Goal: Information Seeking & Learning: Learn about a topic

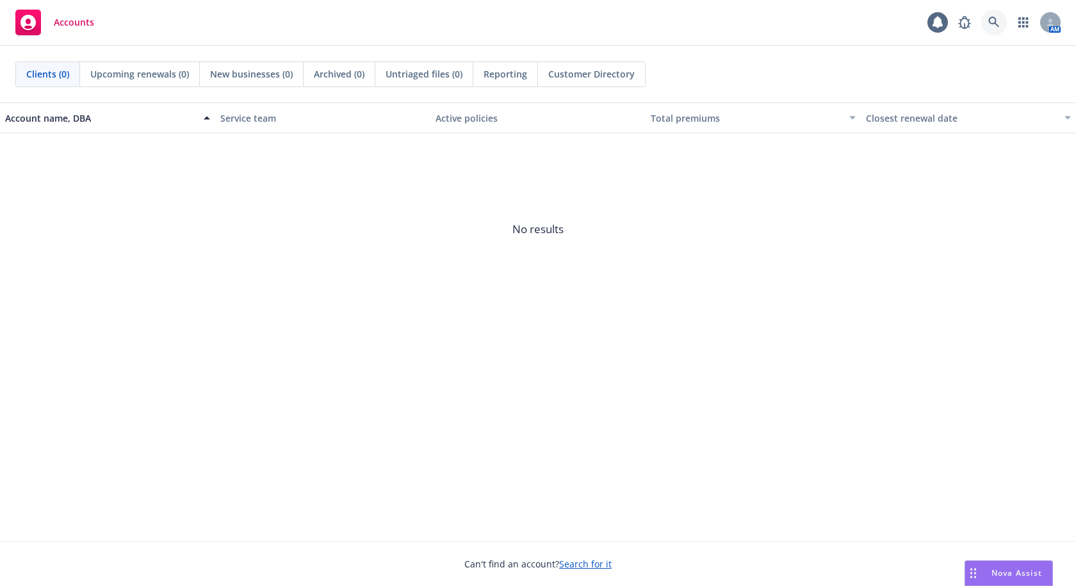
click at [990, 22] on icon at bounding box center [993, 22] width 11 height 11
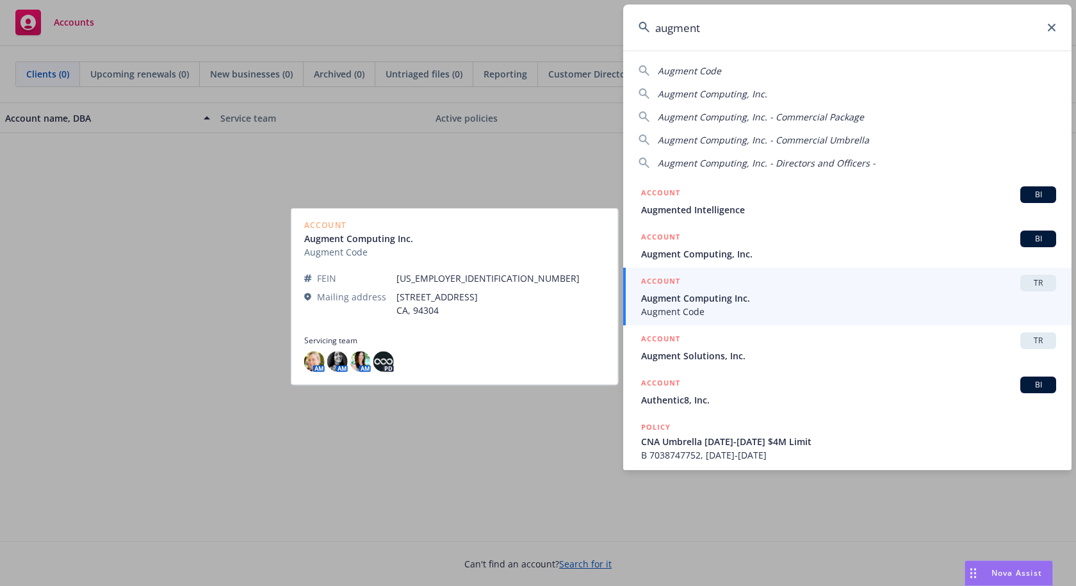
type input "augment"
click at [725, 295] on span "Augment Computing Inc." at bounding box center [848, 297] width 415 height 13
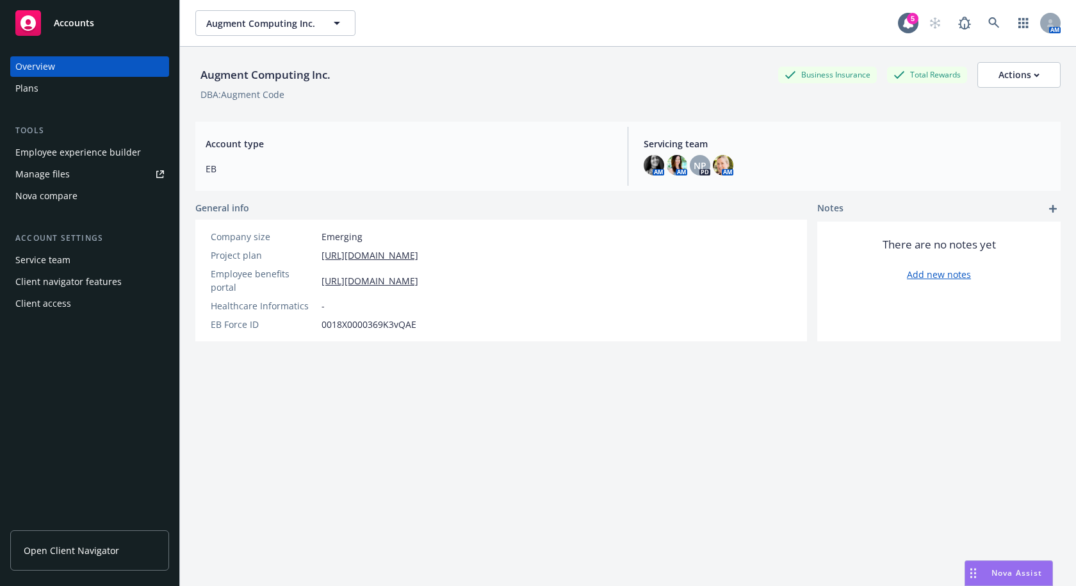
click at [97, 149] on div "Employee experience builder" at bounding box center [78, 152] width 126 height 20
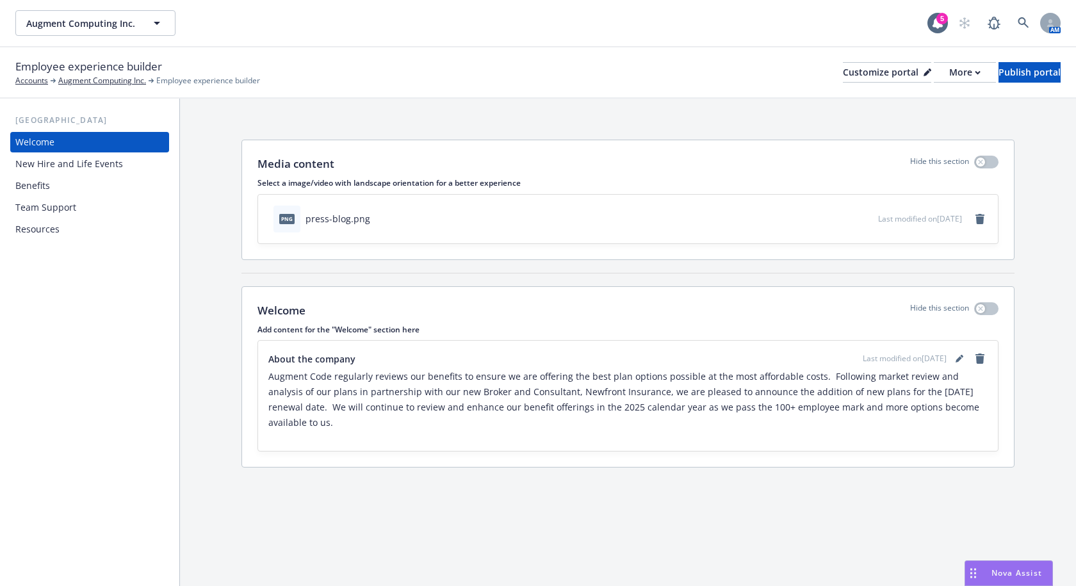
click at [76, 189] on div "Benefits" at bounding box center [89, 185] width 149 height 20
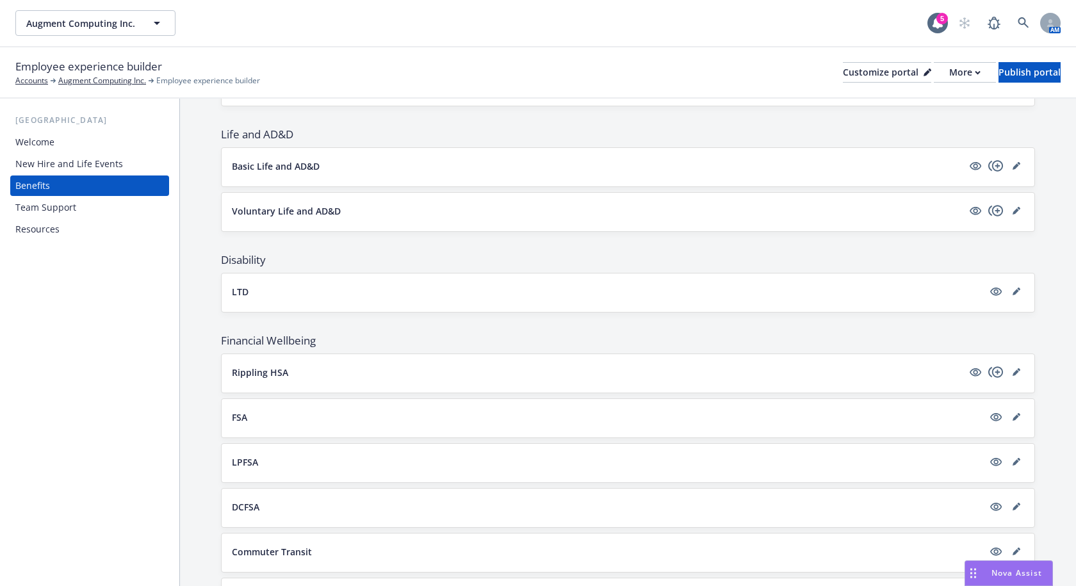
scroll to position [576, 0]
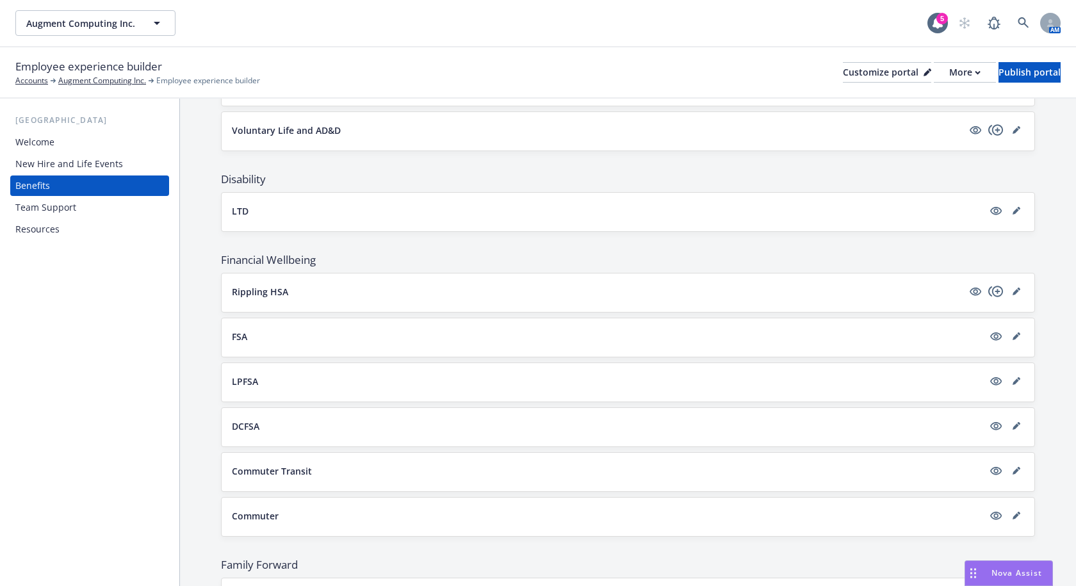
click at [712, 290] on button "Rippling HSA" at bounding box center [597, 291] width 731 height 13
